Goal: Find specific page/section: Find specific page/section

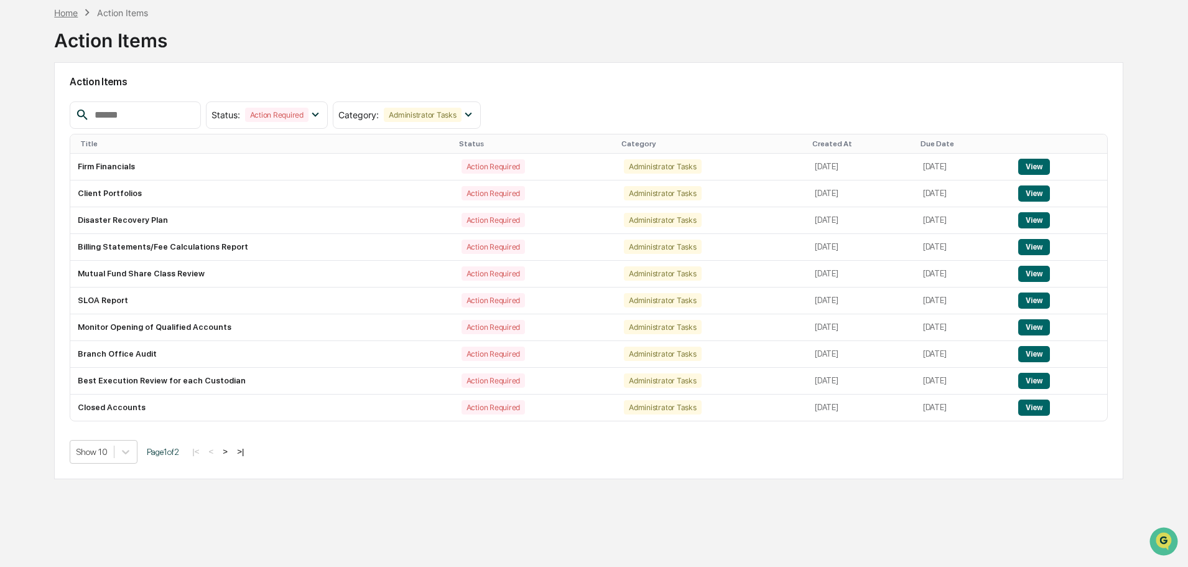
click at [77, 12] on div "Home" at bounding box center [66, 12] width 24 height 11
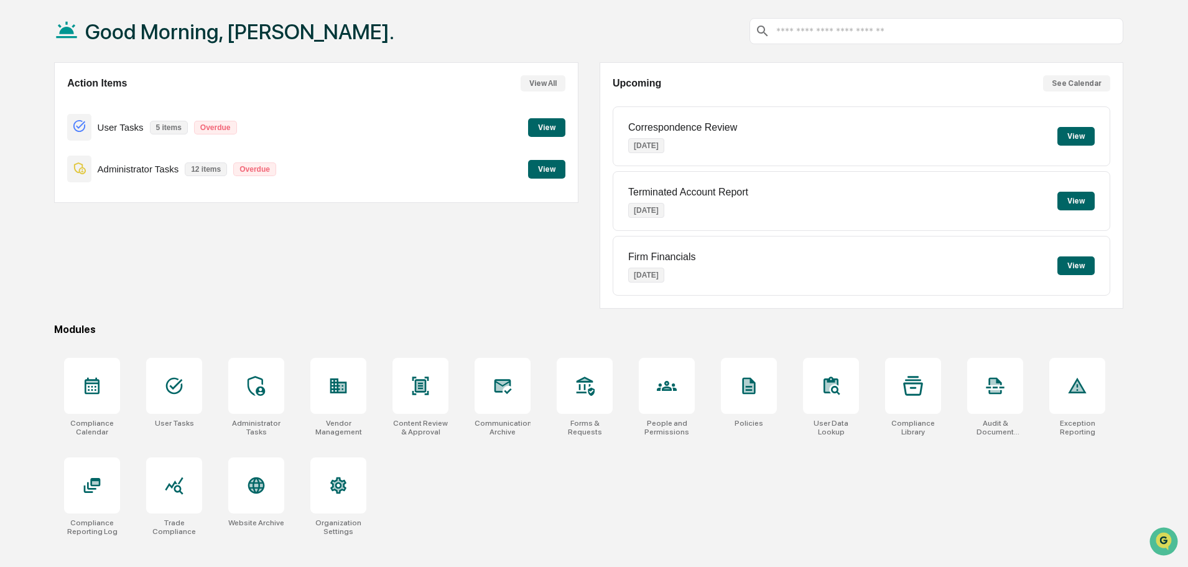
click at [544, 124] on button "View" at bounding box center [546, 127] width 37 height 19
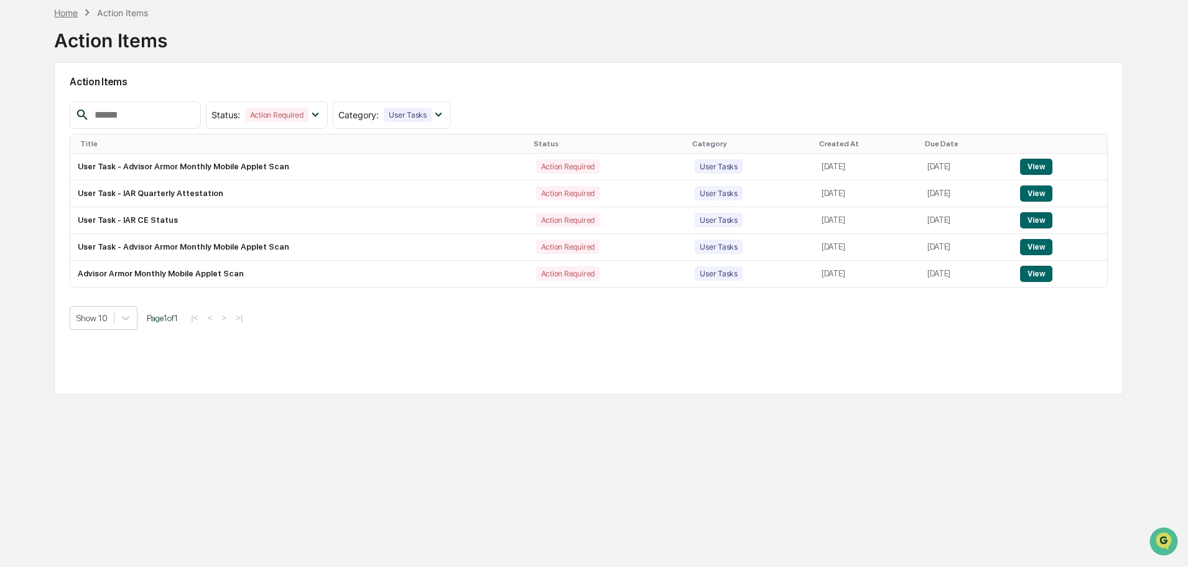
click at [63, 11] on div "Home" at bounding box center [66, 12] width 24 height 11
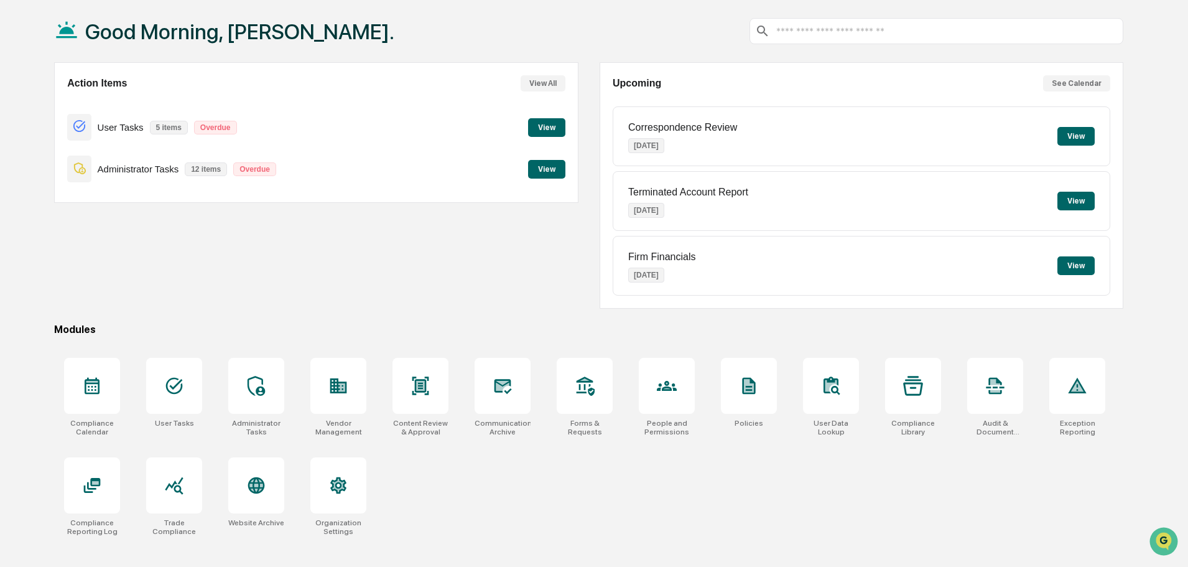
click at [542, 173] on button "View" at bounding box center [546, 169] width 37 height 19
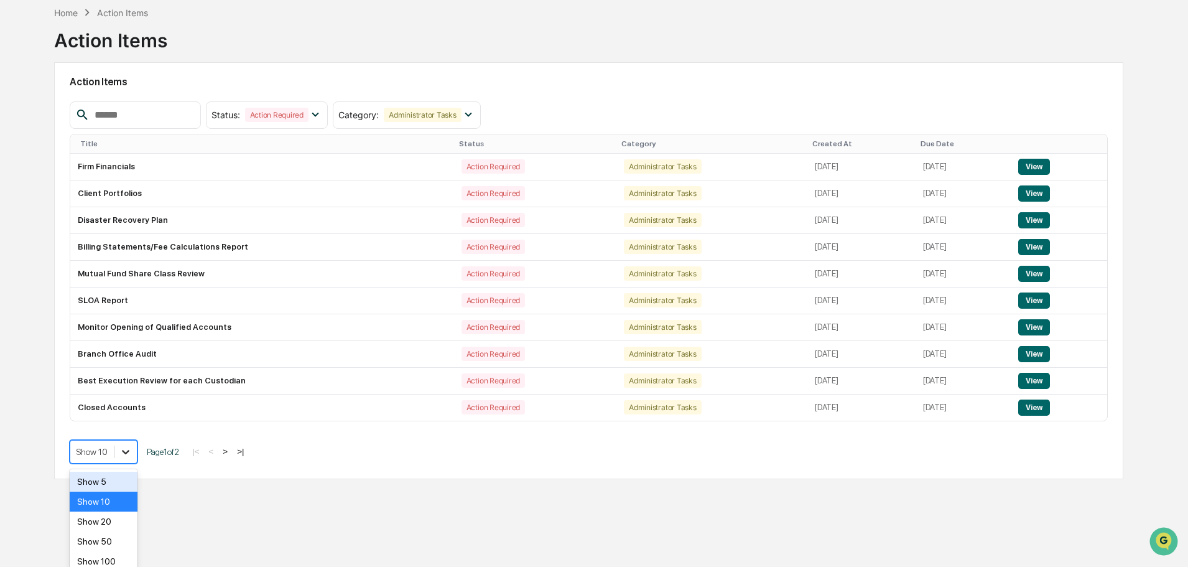
click at [122, 446] on icon at bounding box center [125, 451] width 12 height 12
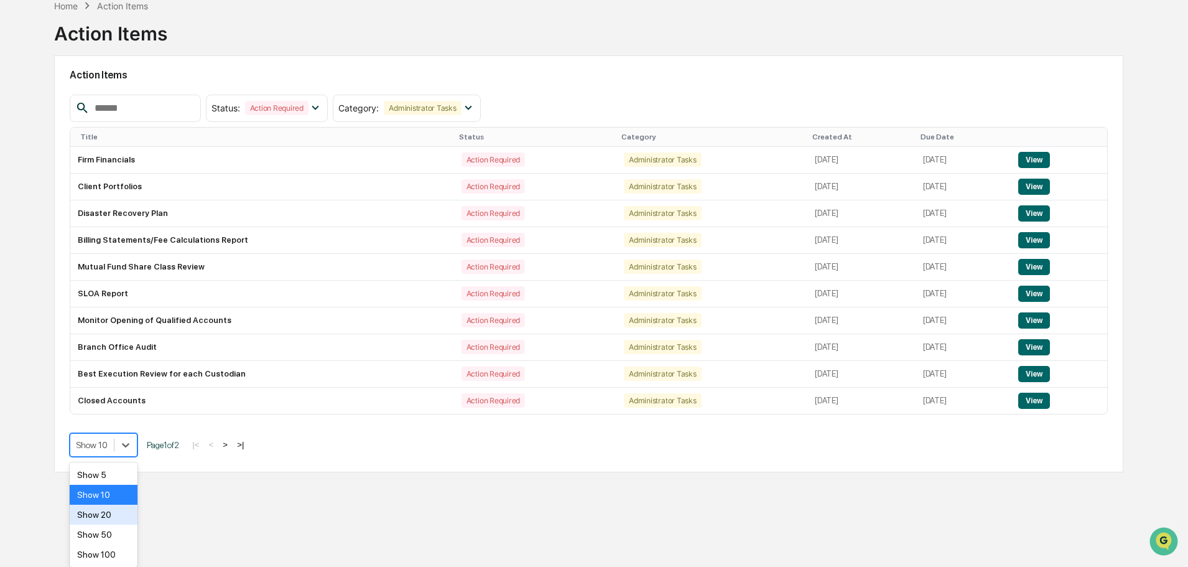
click at [115, 508] on div "Show 20" at bounding box center [104, 515] width 68 height 20
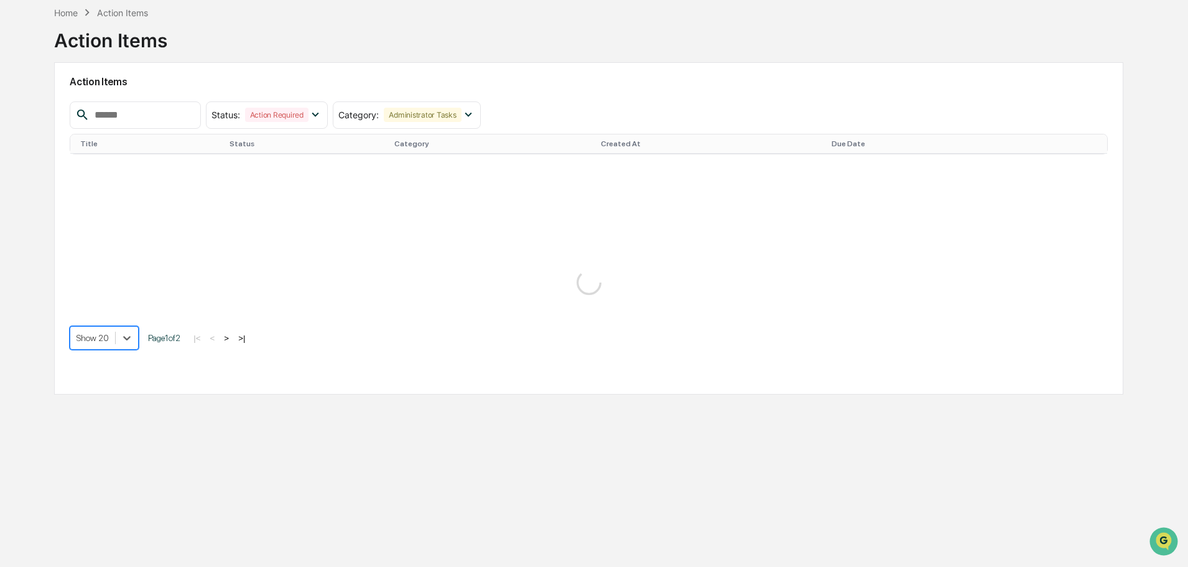
scroll to position [59, 0]
